Goal: Information Seeking & Learning: Learn about a topic

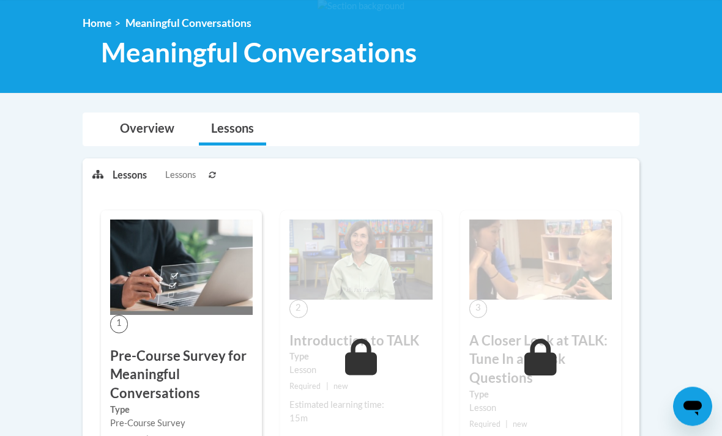
click at [144, 131] on link "Overview" at bounding box center [147, 130] width 79 height 32
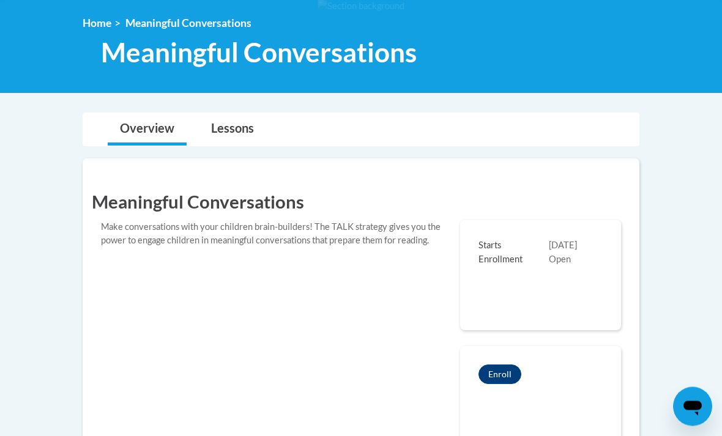
scroll to position [162, 0]
click at [229, 121] on link "Lessons" at bounding box center [232, 129] width 67 height 32
click at [239, 129] on link "Lessons" at bounding box center [232, 129] width 67 height 32
click at [228, 130] on link "Lessons" at bounding box center [232, 129] width 67 height 32
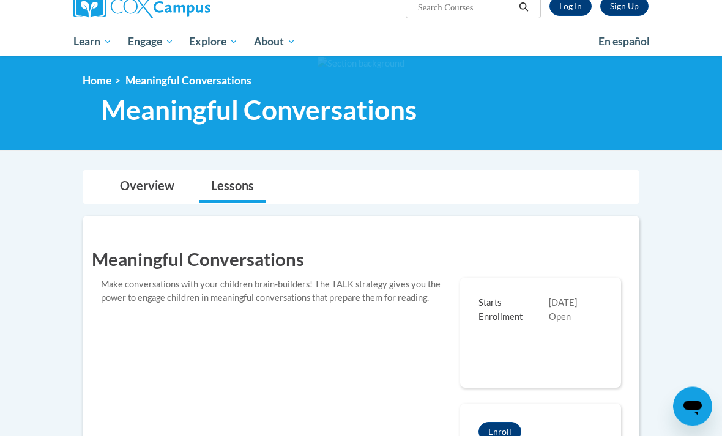
scroll to position [0, 0]
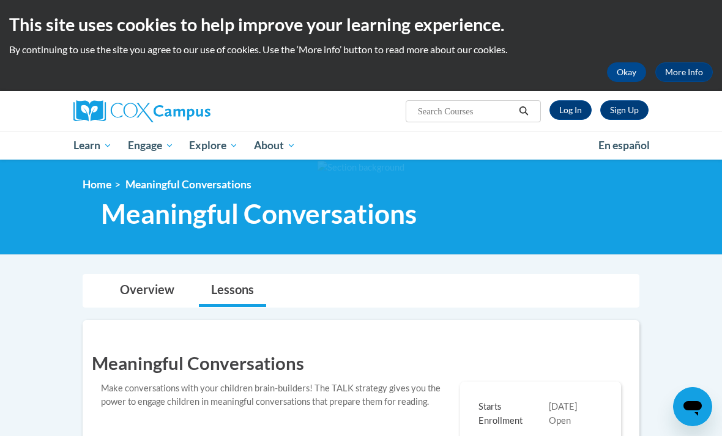
click at [565, 119] on link "Log In" at bounding box center [571, 110] width 42 height 20
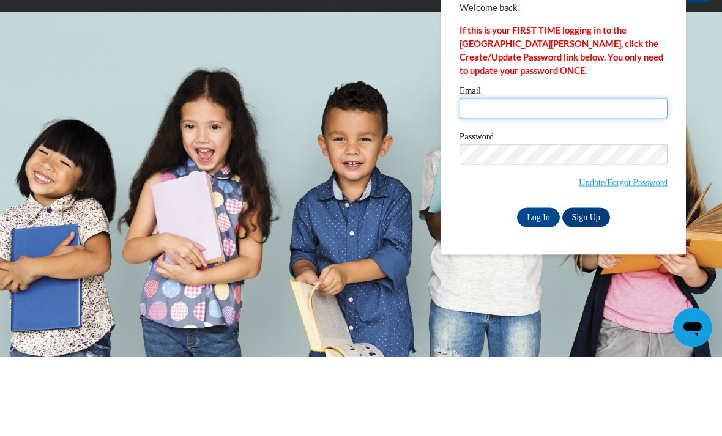
type input "quenesha.hall@drewcharterschool.org"
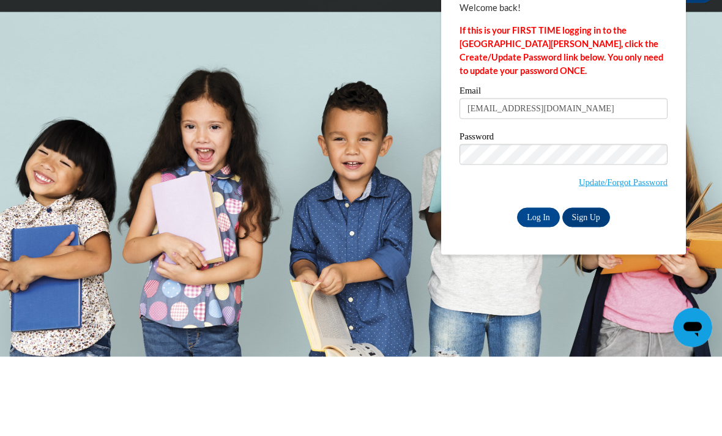
click at [538, 287] on input "Log In" at bounding box center [538, 297] width 43 height 20
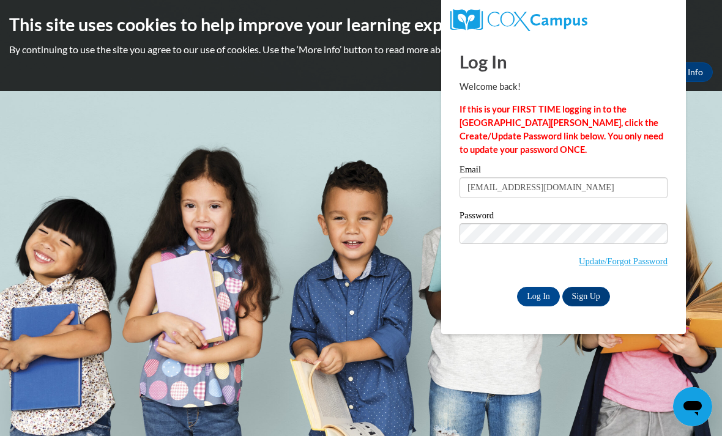
click at [531, 296] on input "Log In" at bounding box center [538, 297] width 43 height 20
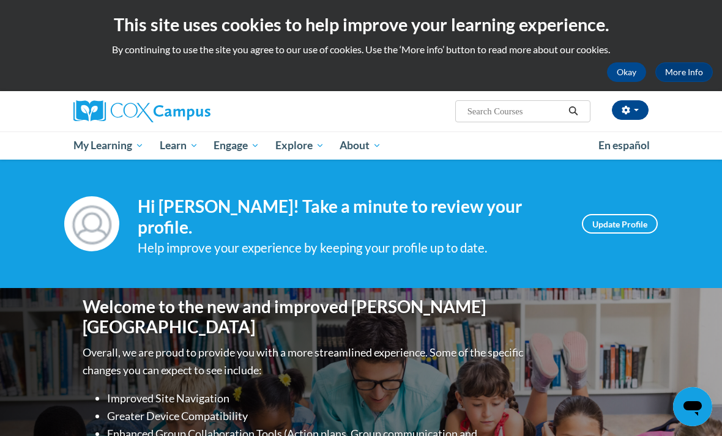
click at [0, 0] on link "My Course Progress" at bounding box center [0, 0] width 0 height 0
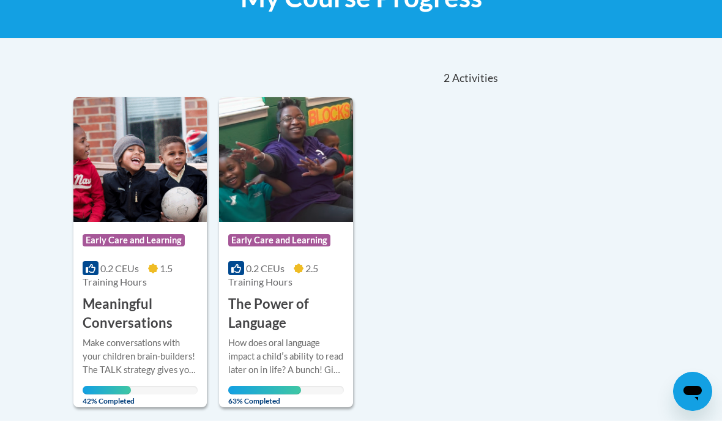
scroll to position [209, 0]
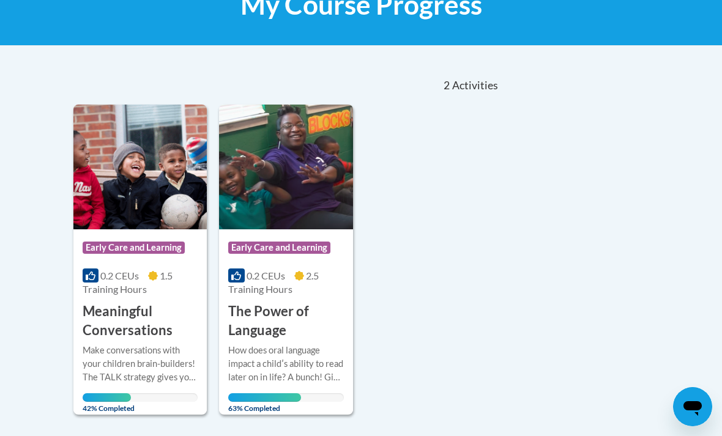
click at [122, 200] on img at bounding box center [139, 167] width 133 height 125
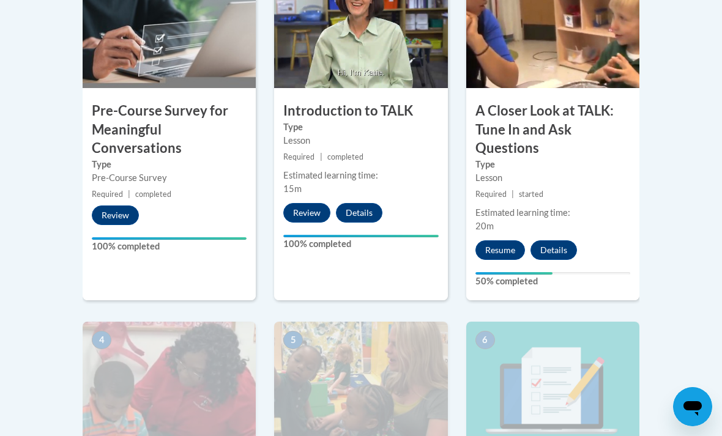
scroll to position [463, 0]
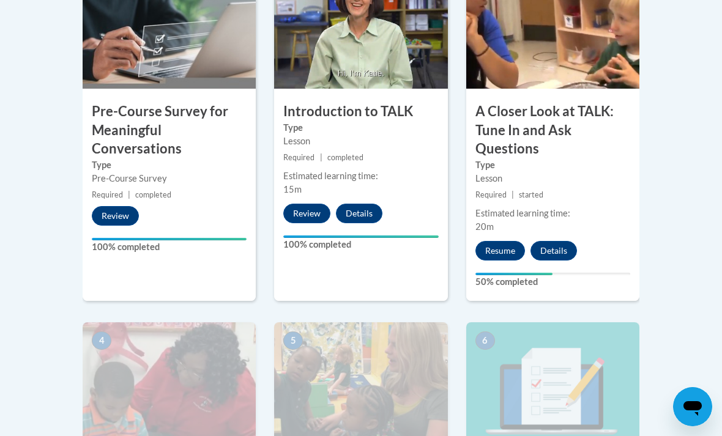
click at [512, 253] on button "Resume" at bounding box center [500, 251] width 50 height 20
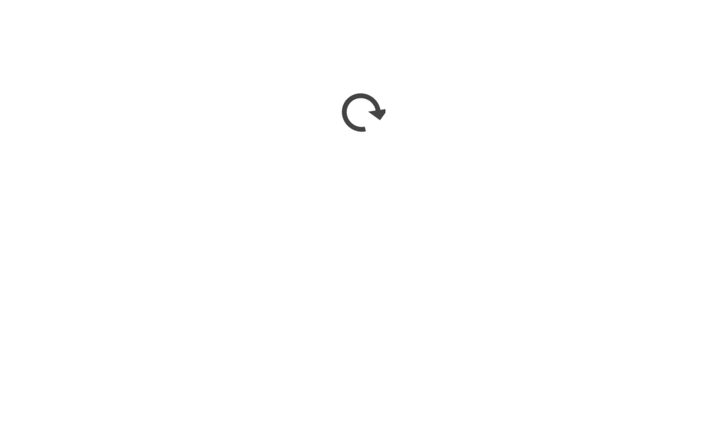
scroll to position [933, 0]
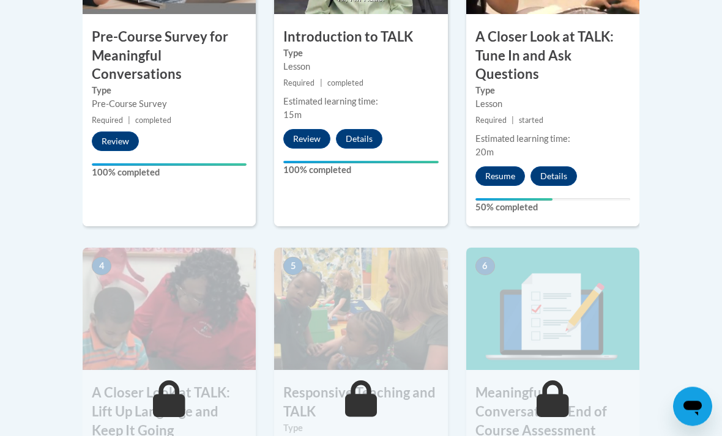
scroll to position [567, 0]
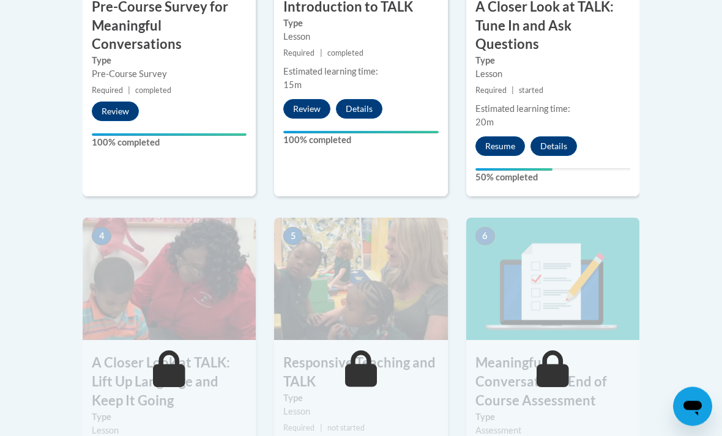
click at [204, 354] on h3 "A Closer Look at TALK: Lift Up Language and Keep It Going" at bounding box center [169, 382] width 173 height 56
click at [562, 143] on button "Details" at bounding box center [554, 147] width 47 height 20
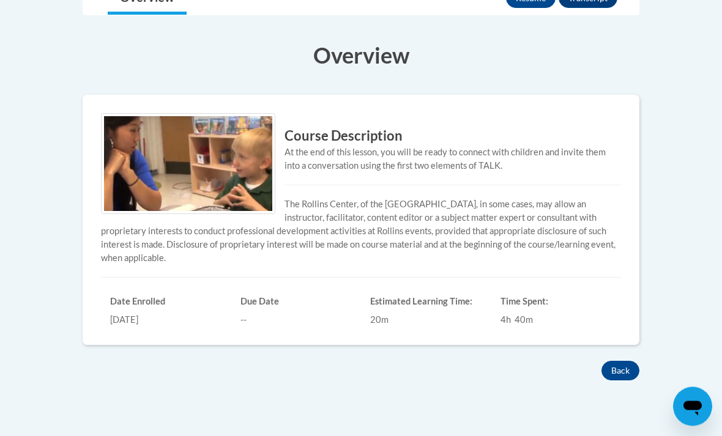
scroll to position [325, 0]
click at [633, 367] on button "Back" at bounding box center [621, 371] width 38 height 20
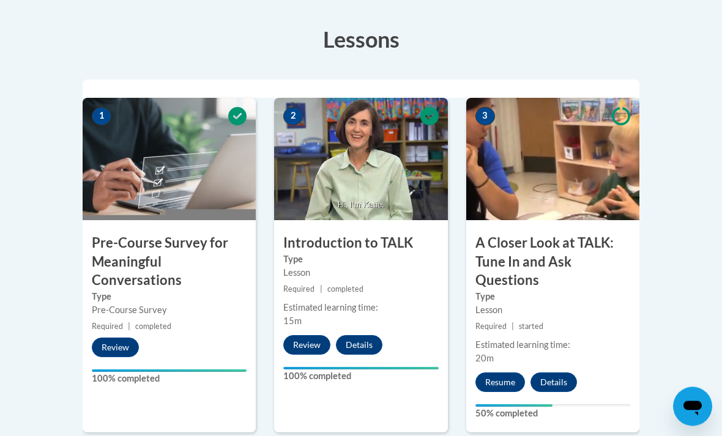
scroll to position [332, 0]
click at [493, 382] on button "Resume" at bounding box center [500, 383] width 50 height 20
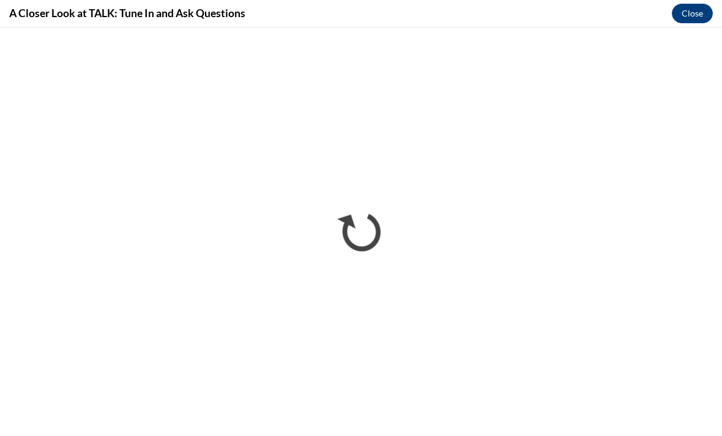
scroll to position [900, 0]
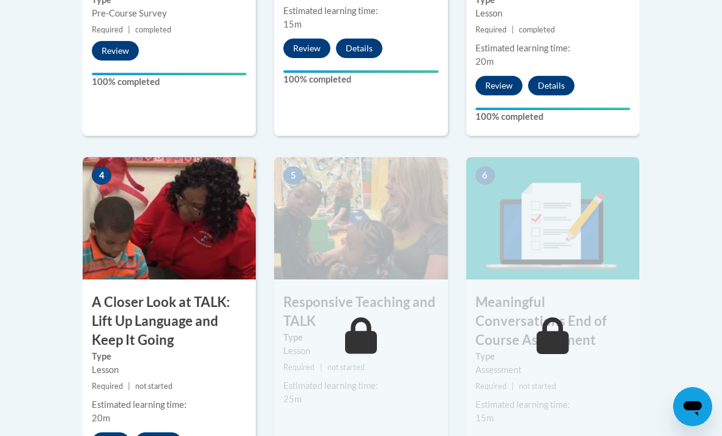
scroll to position [631, 0]
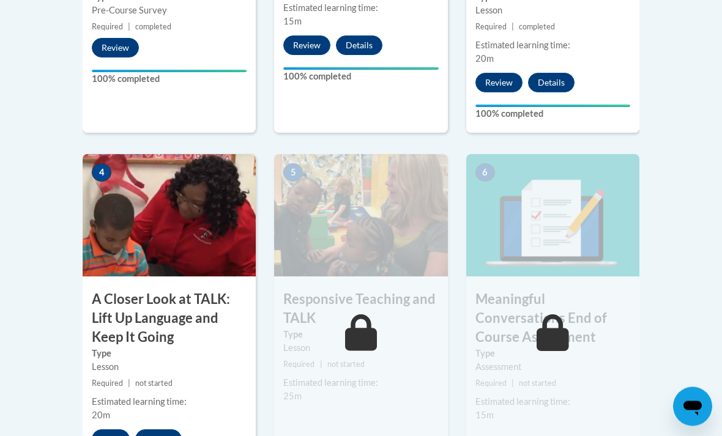
click at [185, 190] on img at bounding box center [169, 216] width 173 height 122
click at [101, 435] on button "Start" at bounding box center [111, 440] width 38 height 20
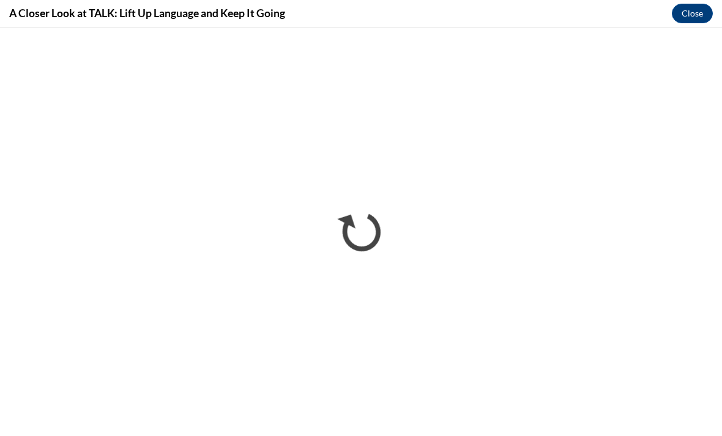
scroll to position [0, 0]
click at [266, 26] on div "A Closer Look at TALK: Lift Up Language and Keep It Going Close" at bounding box center [361, 14] width 722 height 28
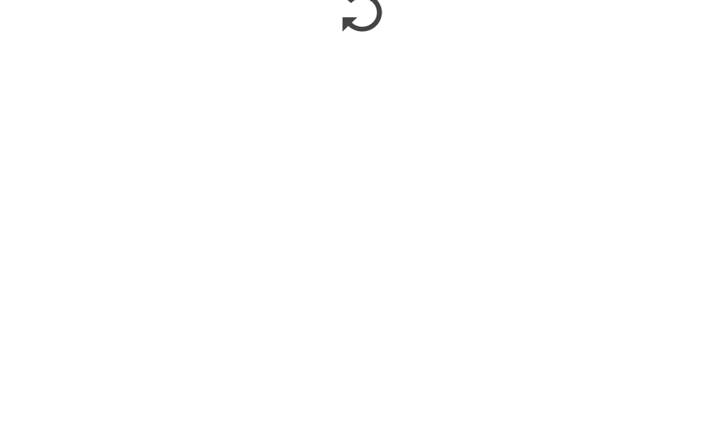
scroll to position [956, 0]
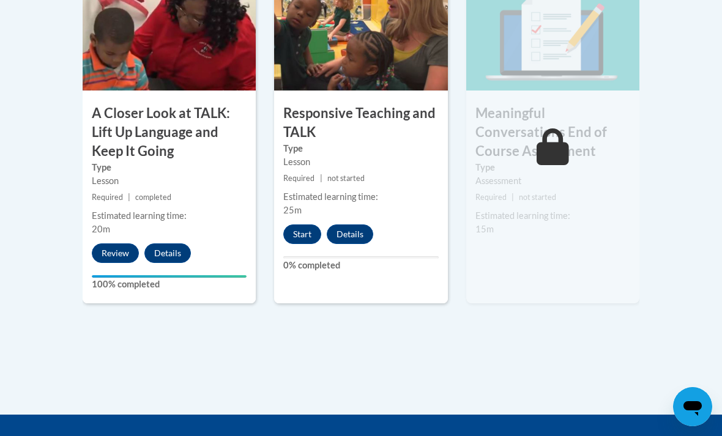
scroll to position [822, 0]
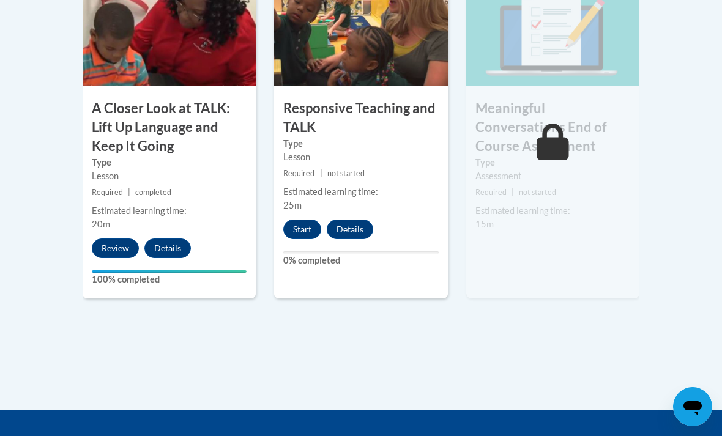
click at [306, 234] on button "Start" at bounding box center [302, 230] width 38 height 20
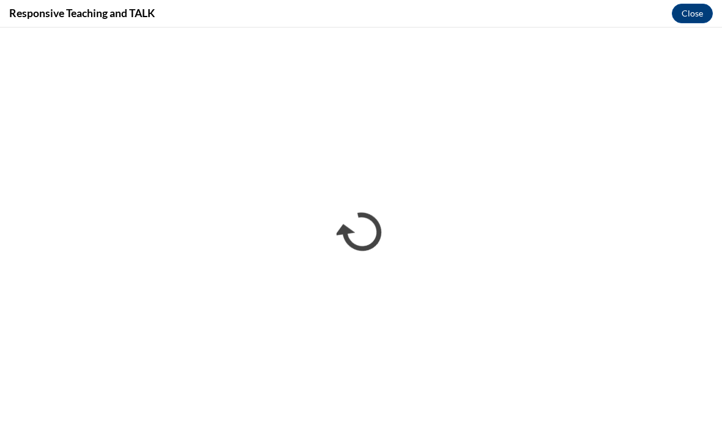
scroll to position [956, 0]
